Goal: Book appointment/travel/reservation

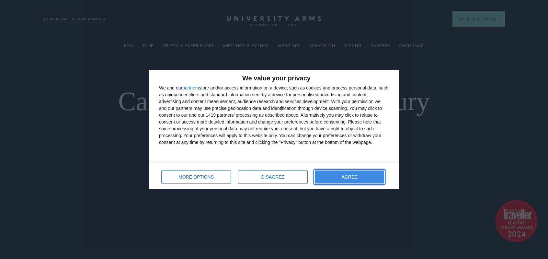
click at [342, 176] on button "AGREE" at bounding box center [349, 176] width 69 height 13
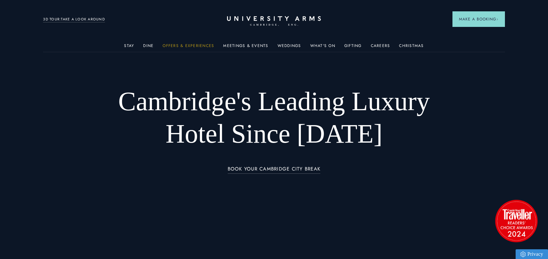
click at [185, 47] on link "Offers & Experiences" at bounding box center [189, 47] width 52 height 8
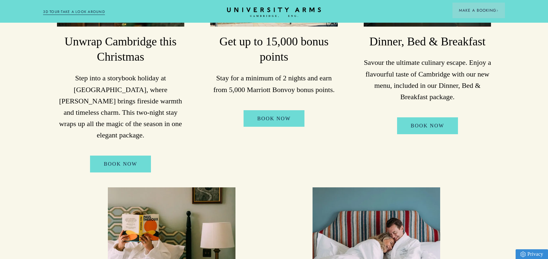
scroll to position [222, 0]
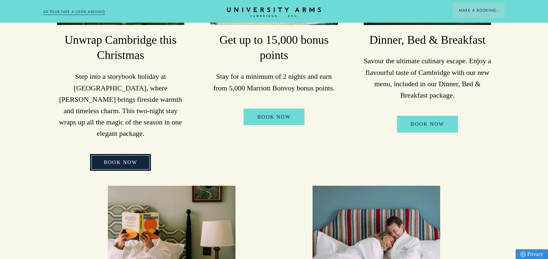
click at [130, 154] on link "BOOK NOW" at bounding box center [120, 162] width 61 height 17
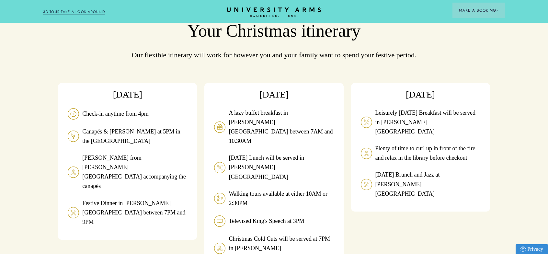
scroll to position [557, 0]
